Goal: Task Accomplishment & Management: Manage account settings

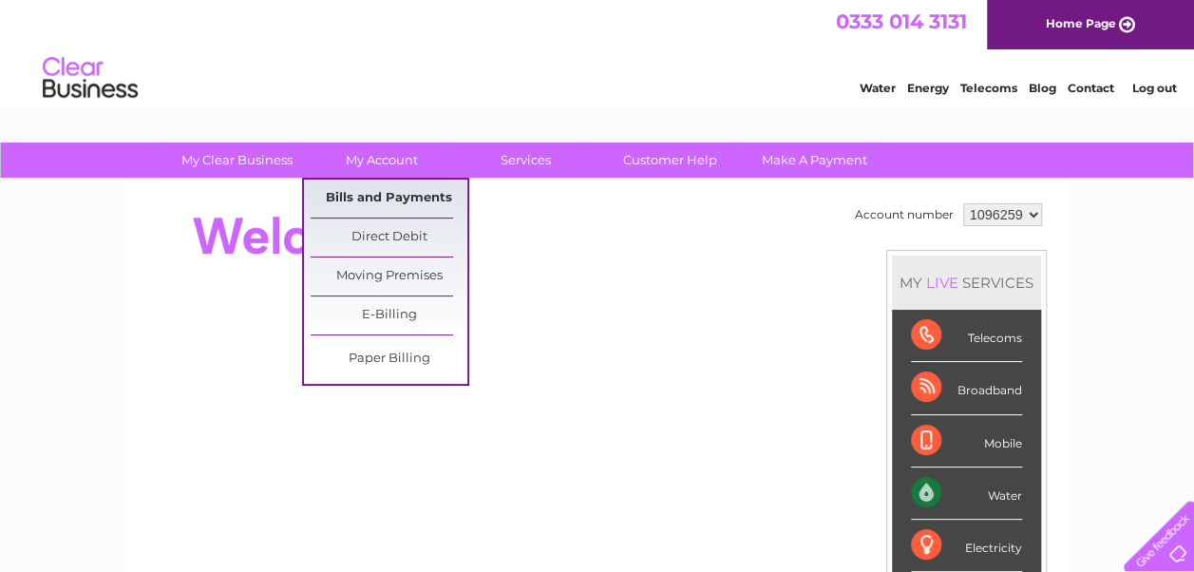
click at [390, 193] on link "Bills and Payments" at bounding box center [389, 199] width 157 height 38
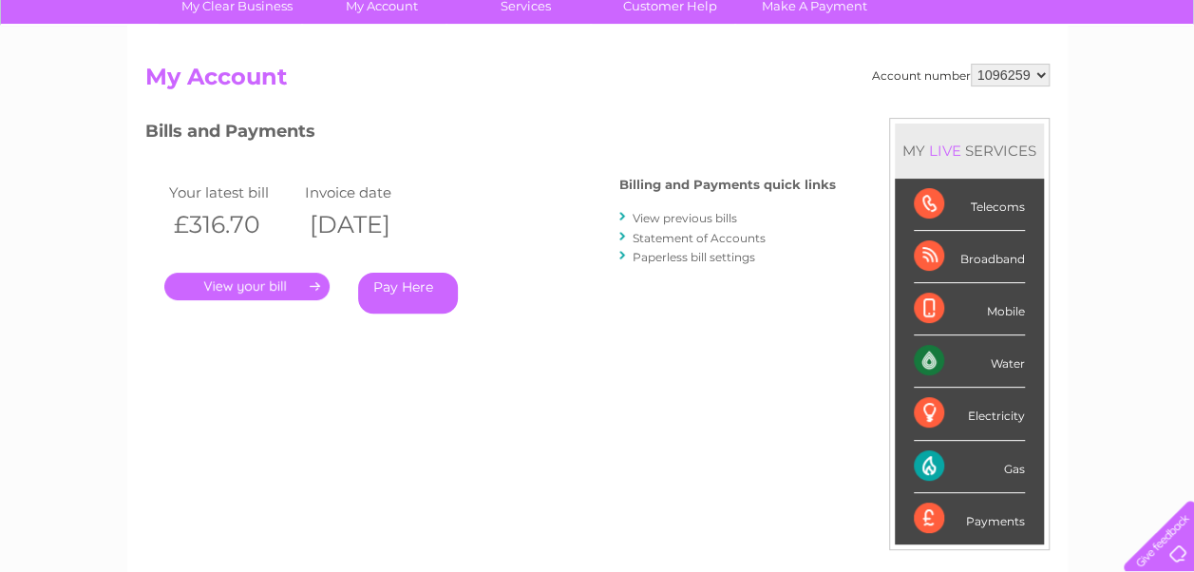
scroll to position [161, 0]
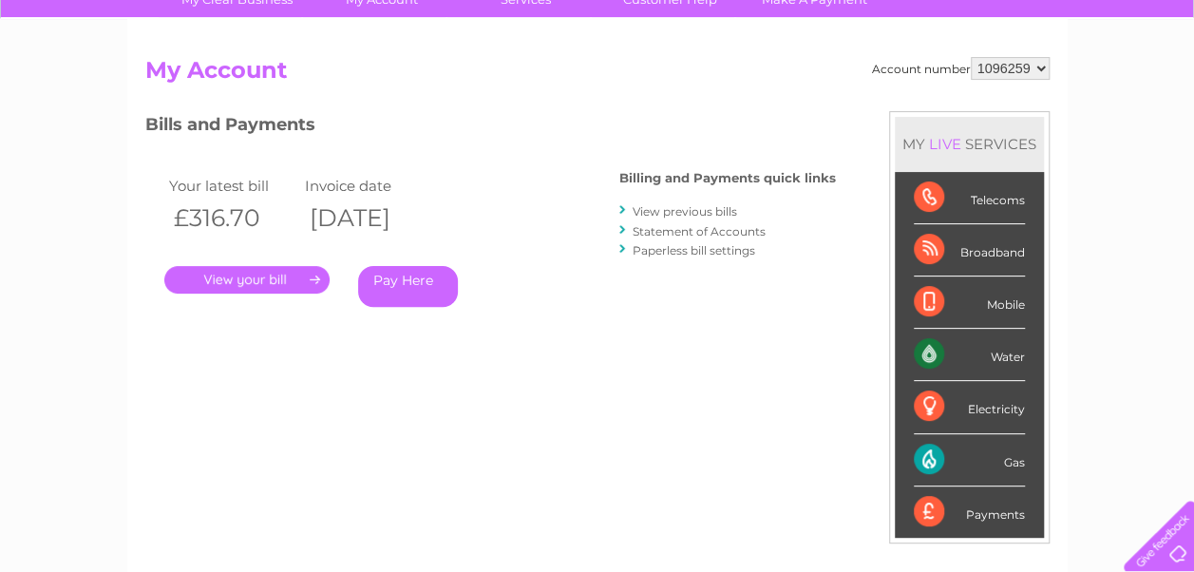
click at [233, 280] on link "." at bounding box center [246, 280] width 165 height 28
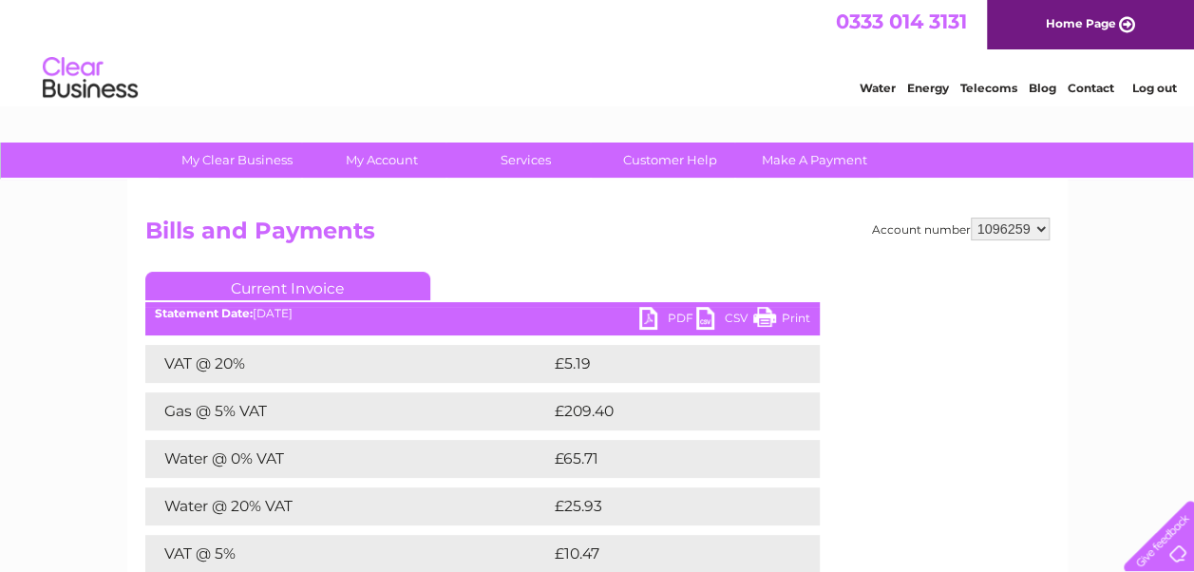
click at [1155, 84] on link "Log out" at bounding box center [1154, 88] width 45 height 14
